Goal: Transaction & Acquisition: Purchase product/service

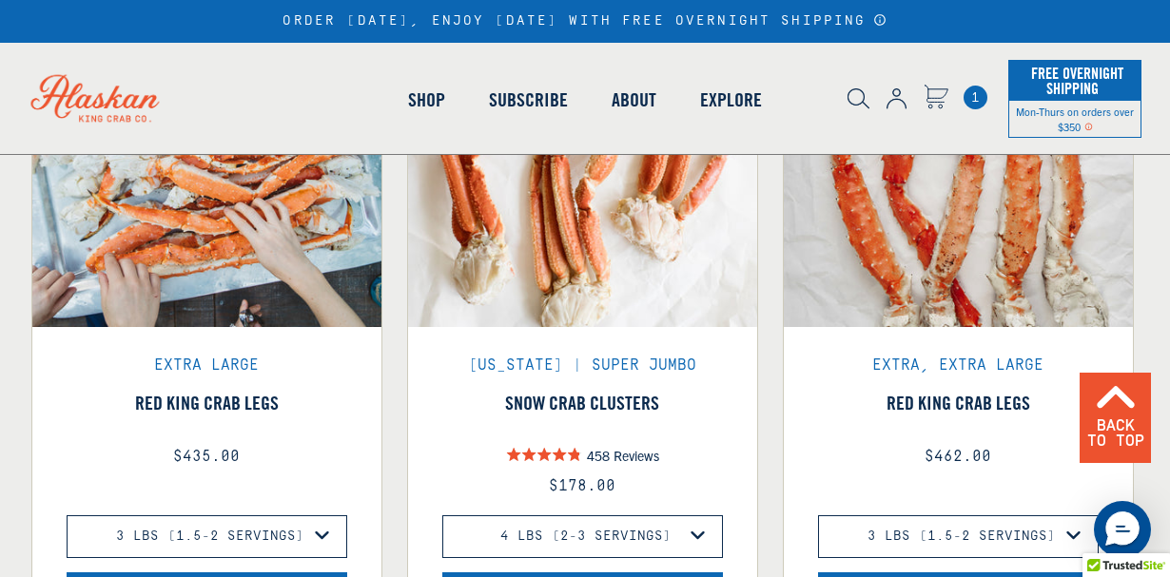
scroll to position [1284, 0]
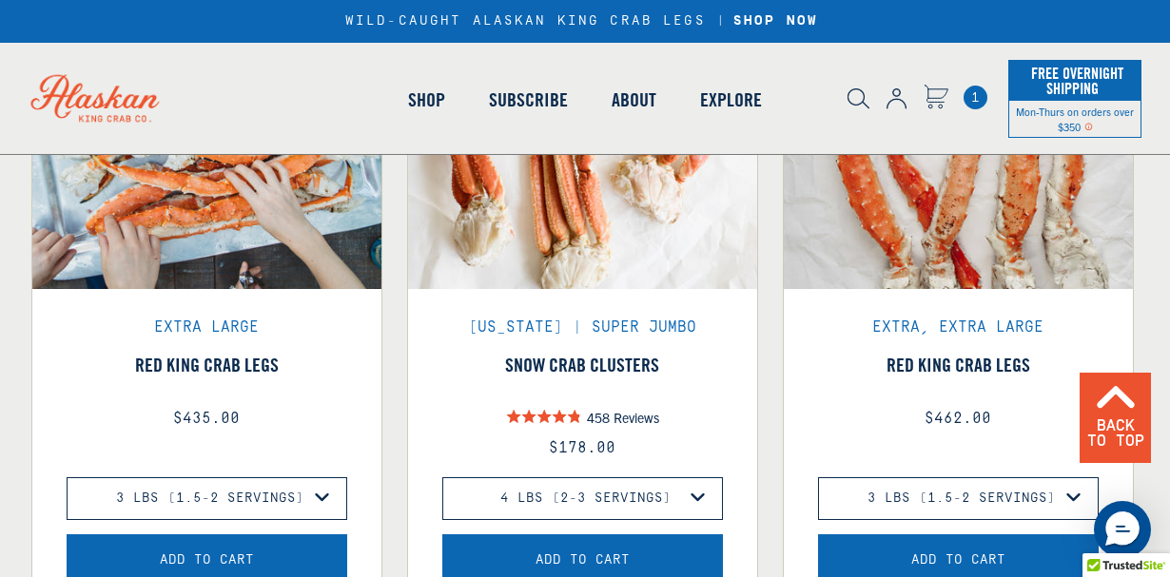
click at [969, 97] on span "1" at bounding box center [976, 98] width 24 height 24
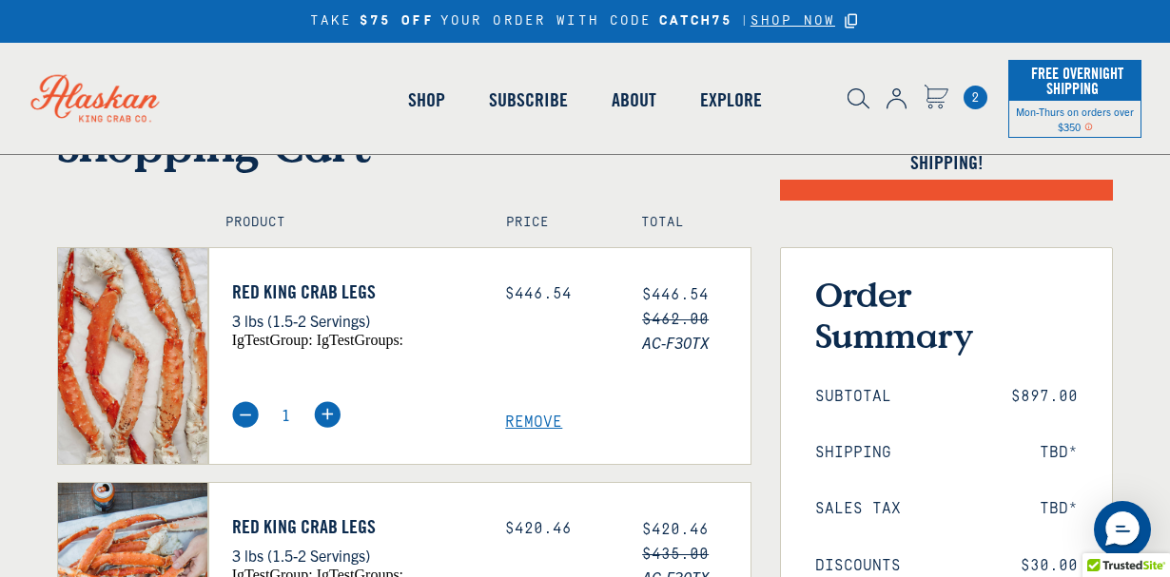
scroll to position [220, 0]
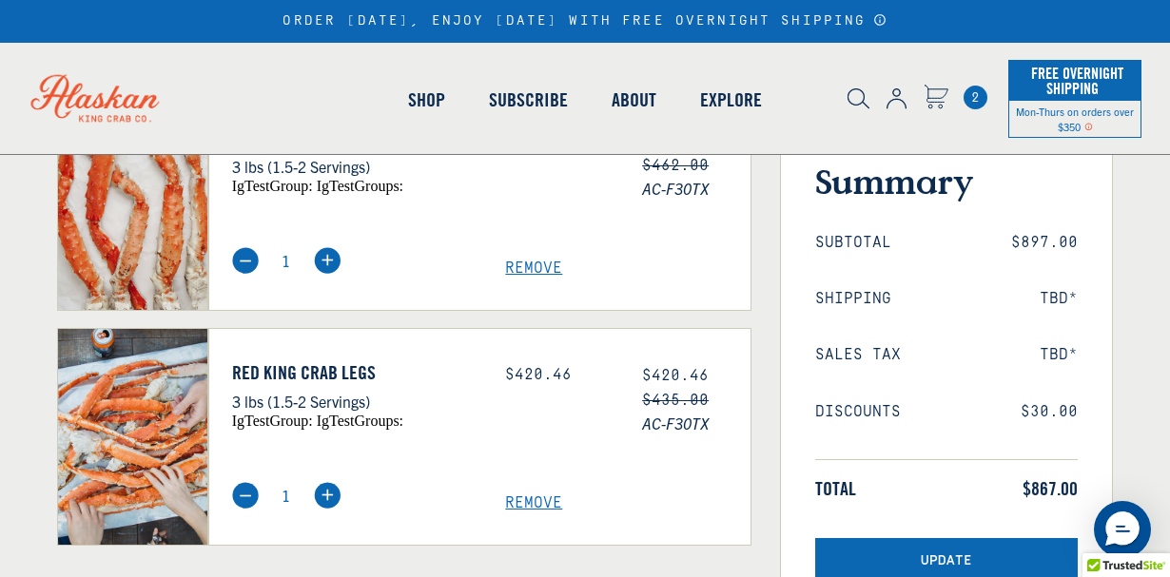
click at [530, 502] on span "Remove" at bounding box center [627, 504] width 245 height 18
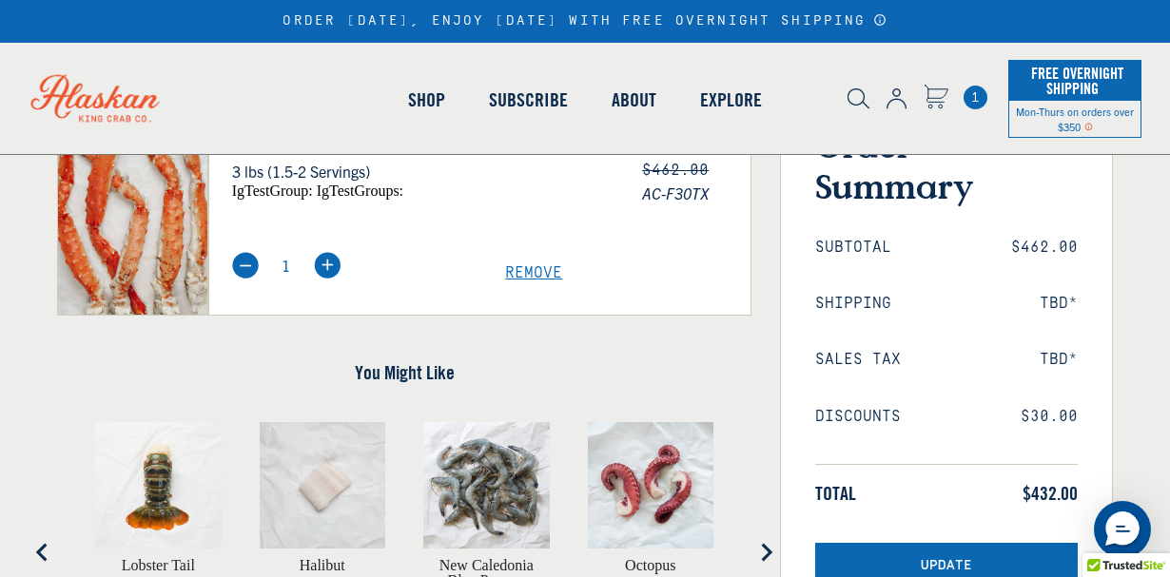
scroll to position [77, 0]
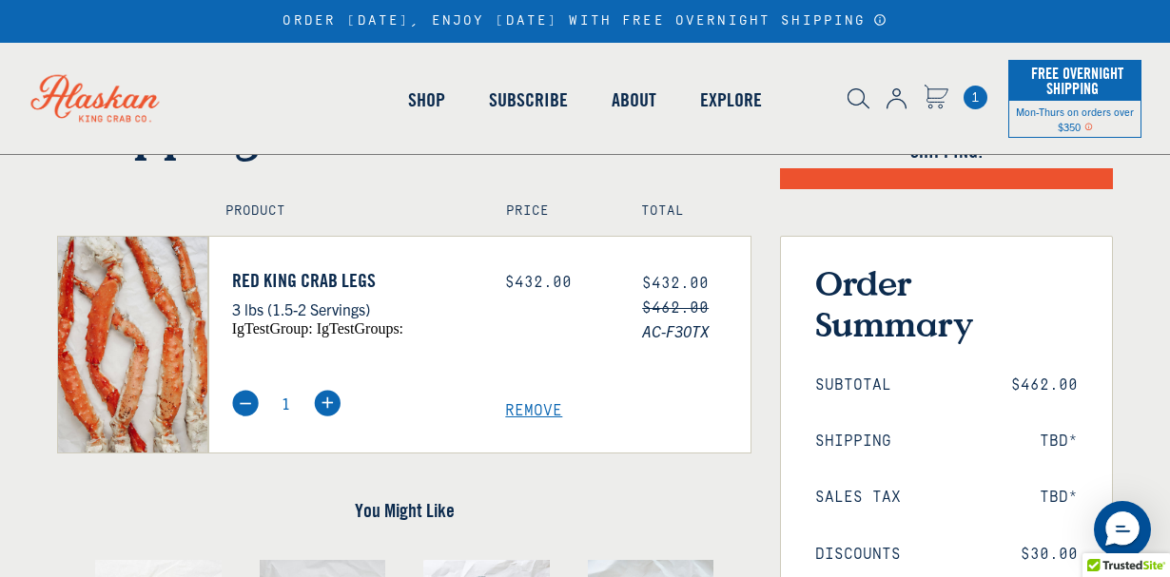
click at [943, 99] on icon "Cart" at bounding box center [936, 97] width 25 height 25
click at [974, 98] on span "1" at bounding box center [976, 98] width 24 height 24
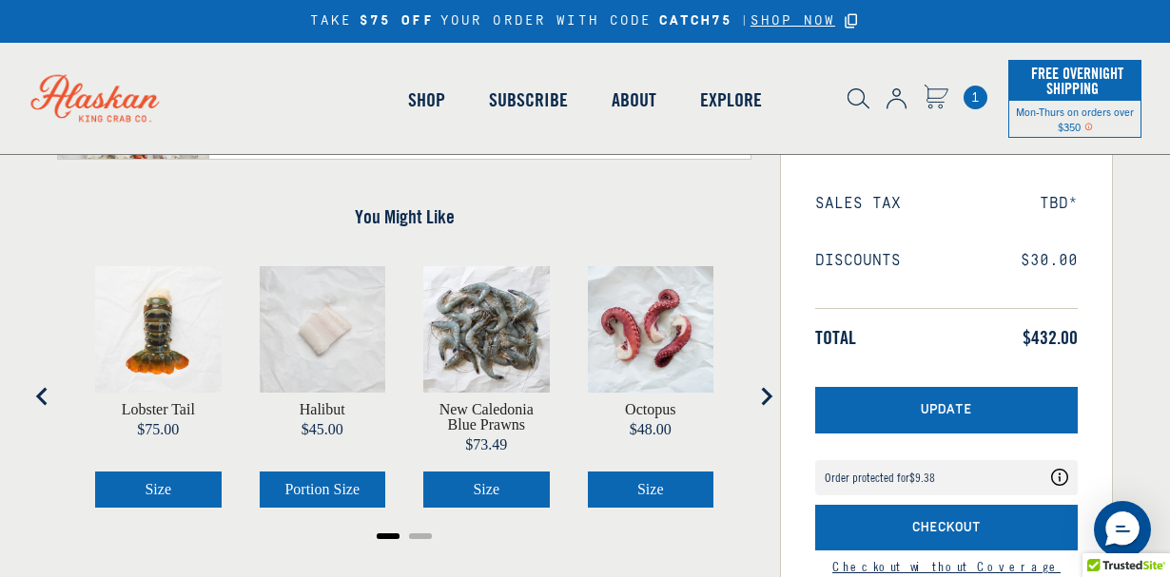
scroll to position [373, 0]
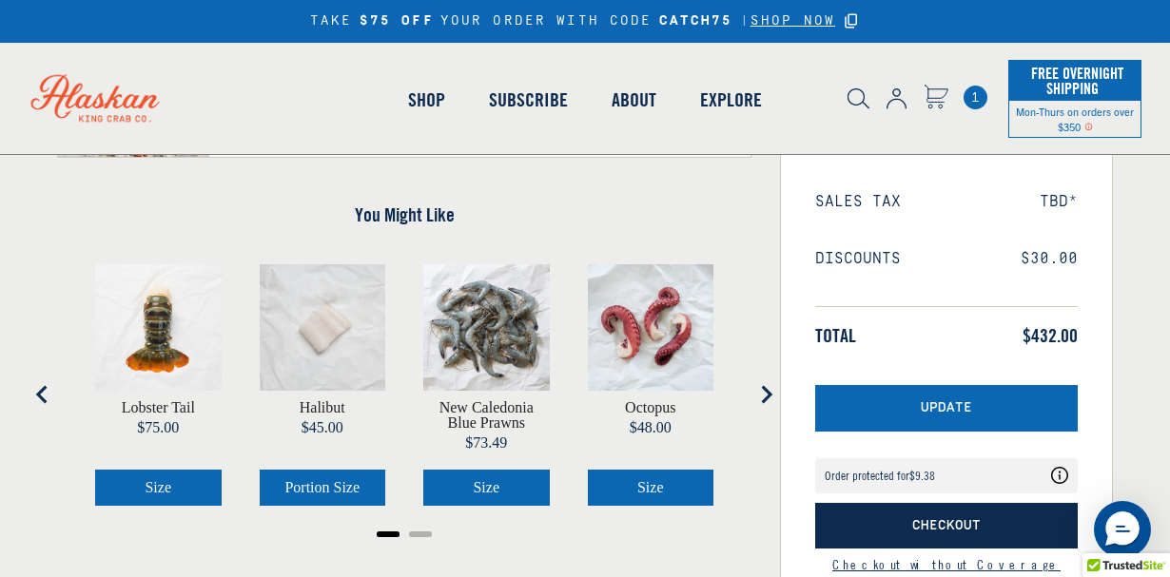
click at [935, 533] on span "Checkout" at bounding box center [946, 526] width 68 height 16
